Goal: Task Accomplishment & Management: Use online tool/utility

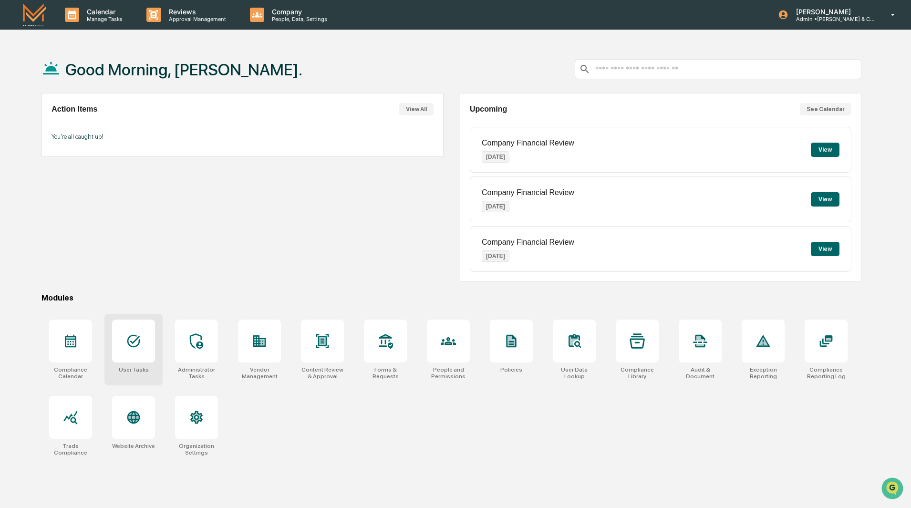
click at [125, 355] on div at bounding box center [133, 341] width 43 height 43
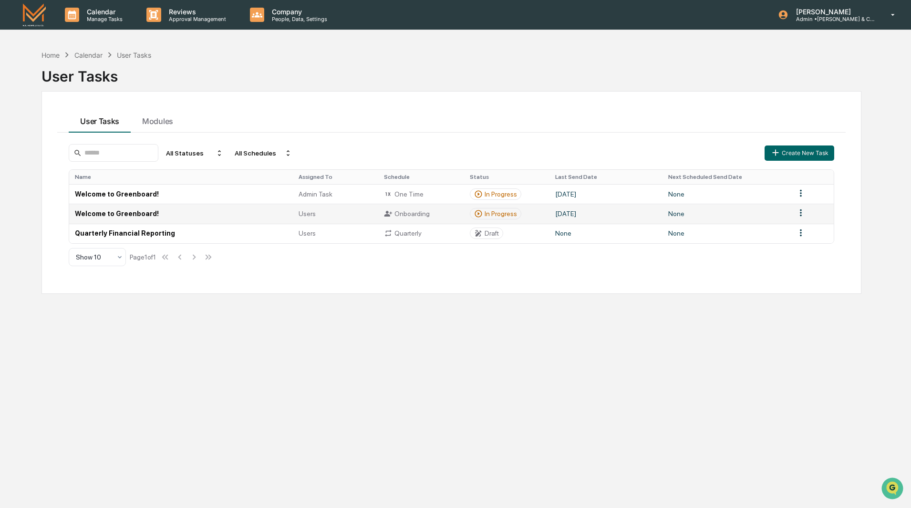
click at [126, 215] on td "Welcome to Greenboard!" at bounding box center [181, 214] width 224 height 20
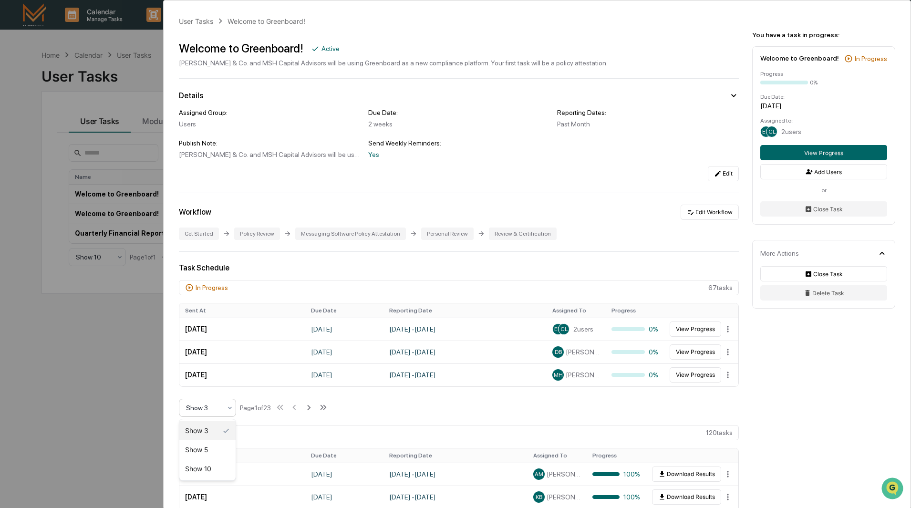
click at [215, 409] on div at bounding box center [203, 408] width 35 height 10
click at [212, 469] on div "Show 10" at bounding box center [207, 468] width 56 height 19
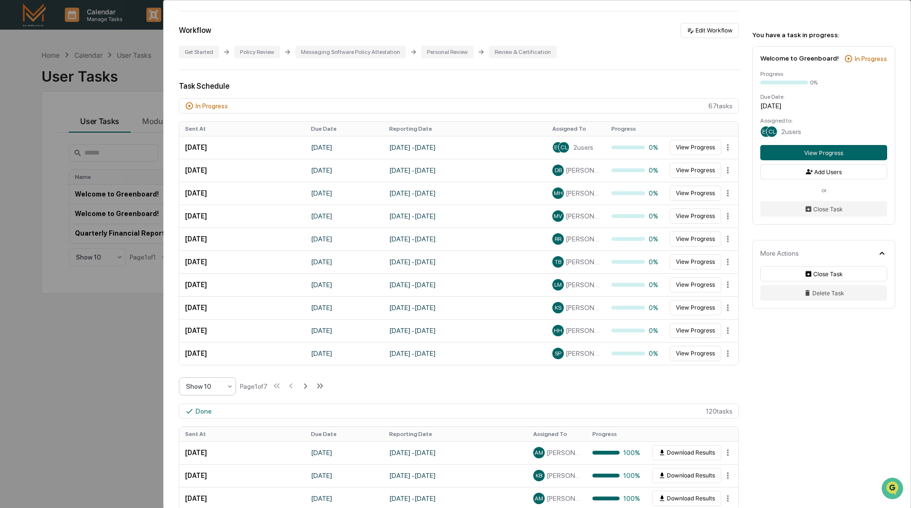
scroll to position [191, 0]
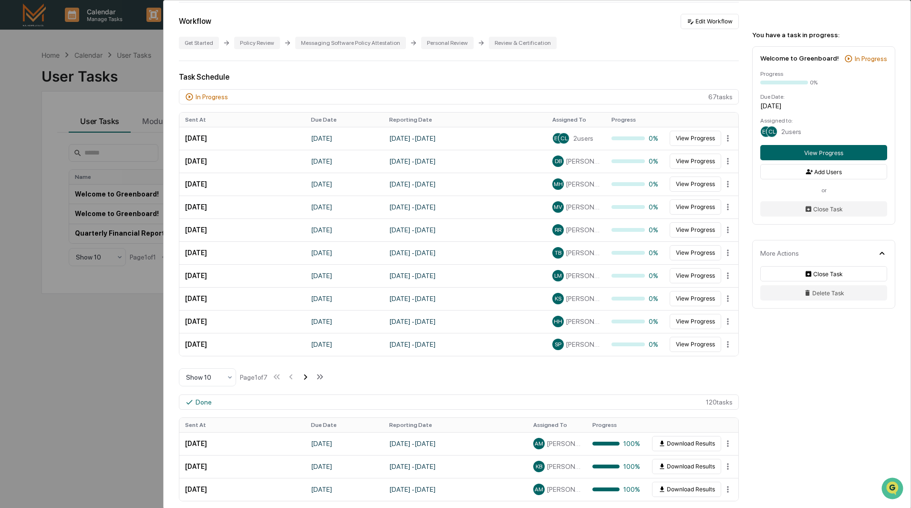
click at [307, 376] on icon at bounding box center [305, 377] width 3 height 5
click at [308, 376] on icon at bounding box center [306, 377] width 10 height 10
click at [308, 377] on icon at bounding box center [306, 377] width 10 height 10
click at [309, 377] on icon at bounding box center [307, 377] width 10 height 10
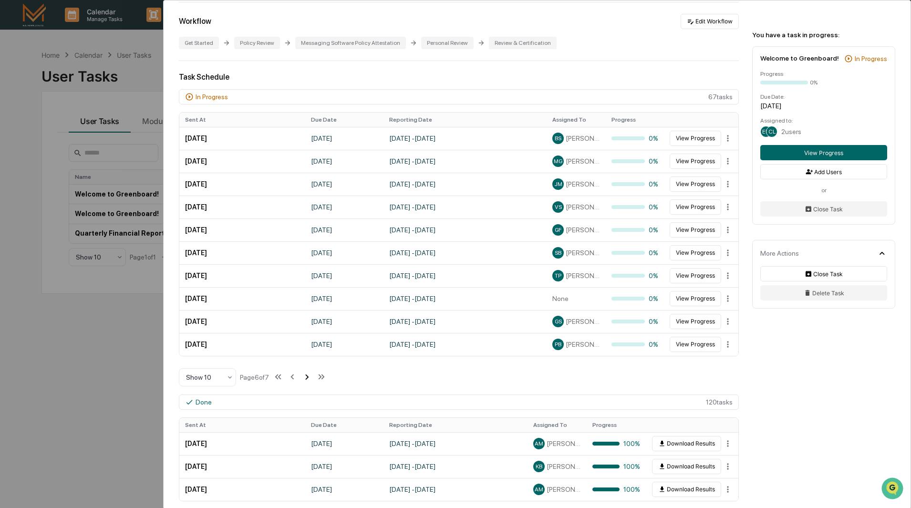
click at [309, 377] on icon at bounding box center [307, 377] width 10 height 10
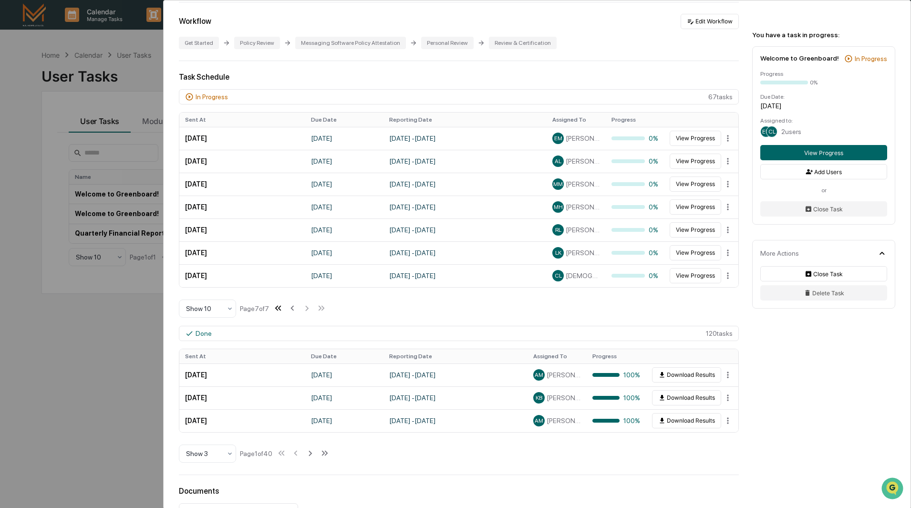
click at [278, 309] on icon at bounding box center [276, 308] width 3 height 5
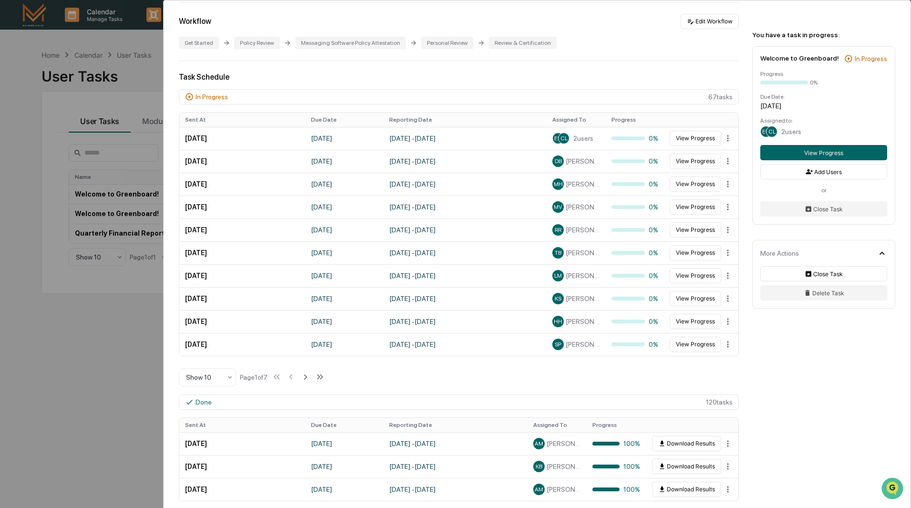
click at [95, 360] on div "User Tasks Welcome to Greenboard! Welcome to Greenboard! Active [PERSON_NAME] &…" at bounding box center [455, 254] width 911 height 508
